Goal: Use online tool/utility: Utilize a website feature to perform a specific function

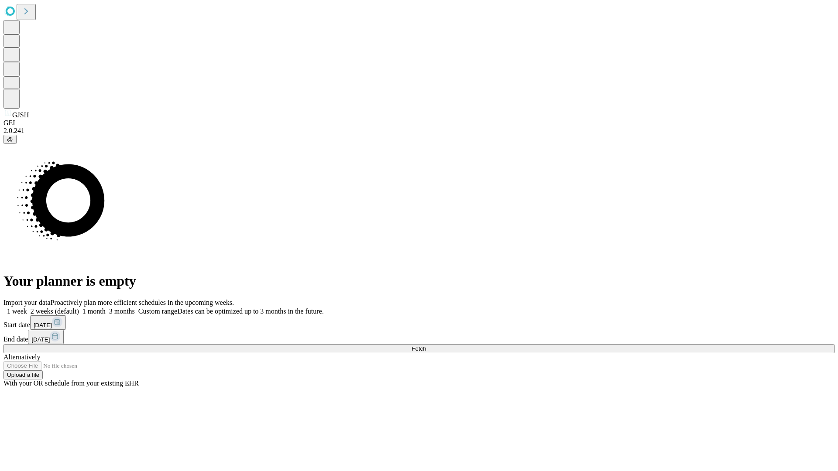
click at [426, 346] on span "Fetch" at bounding box center [419, 349] width 14 height 7
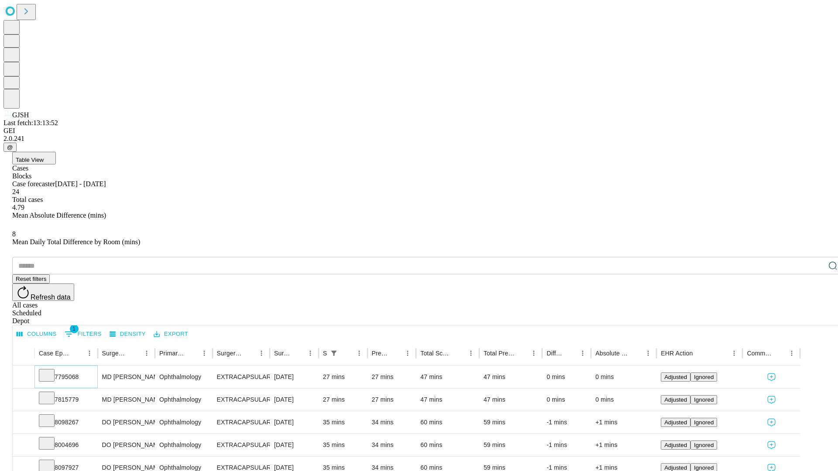
click at [51, 371] on icon at bounding box center [46, 375] width 9 height 9
